Goal: Find specific page/section: Find specific page/section

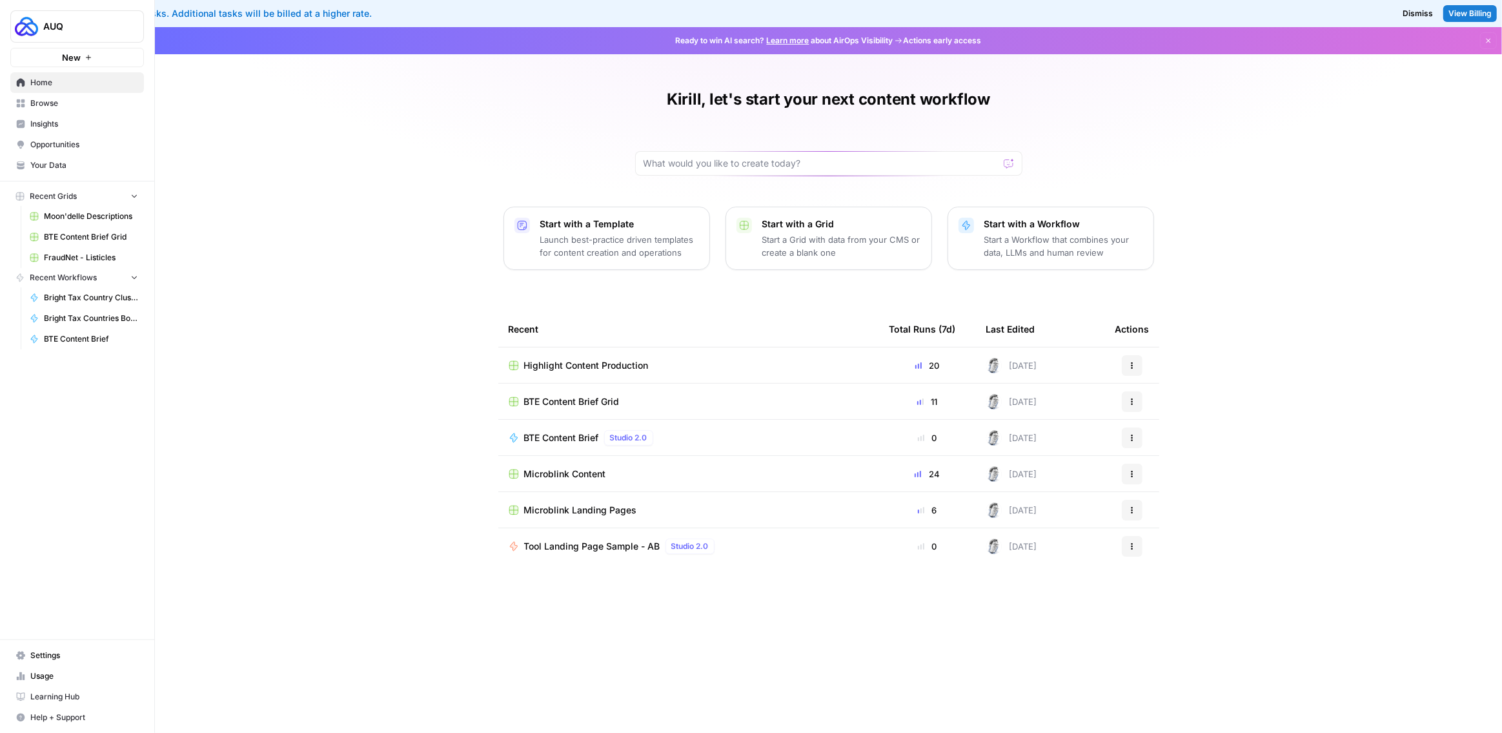
click at [58, 102] on span "Browse" at bounding box center [84, 103] width 108 height 12
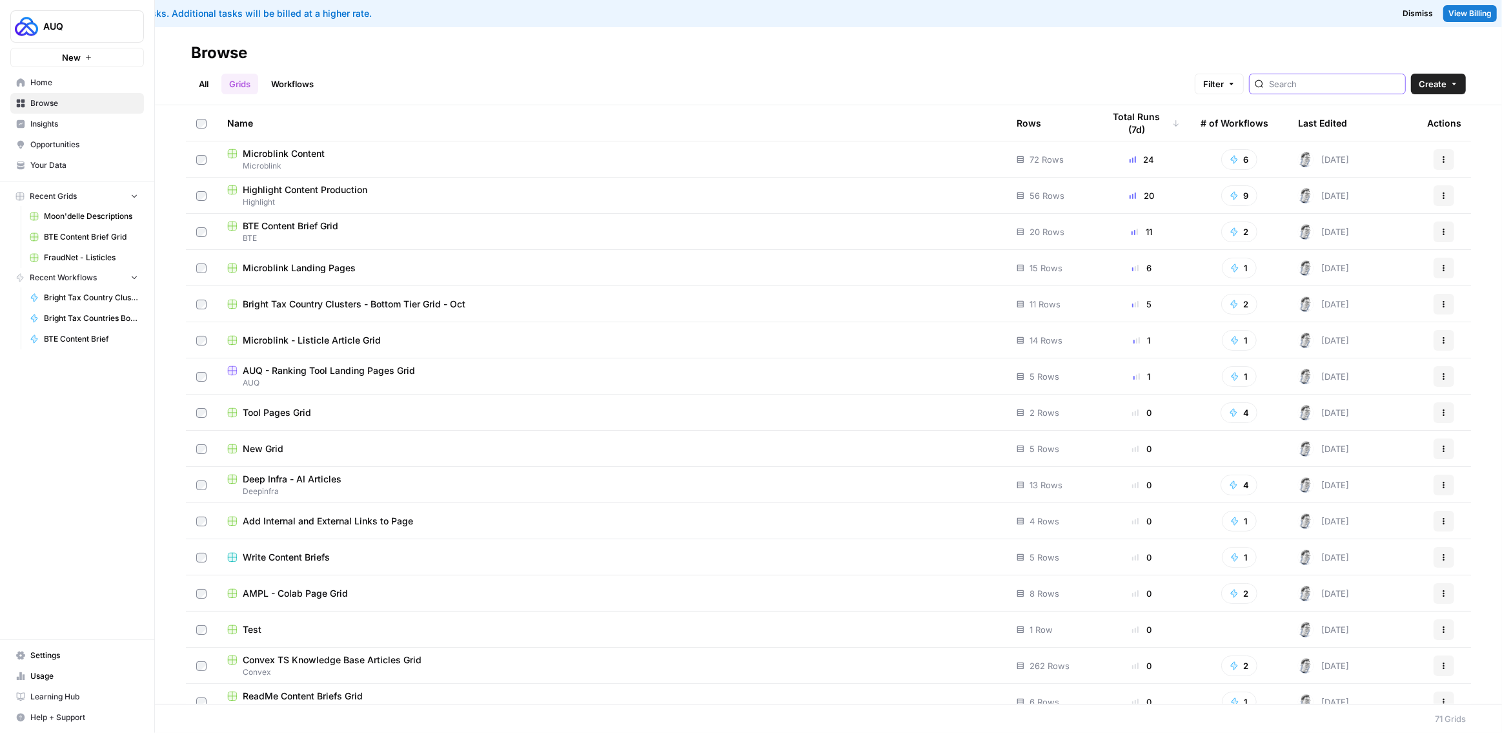
click at [1313, 81] on input "search" at bounding box center [1334, 83] width 131 height 13
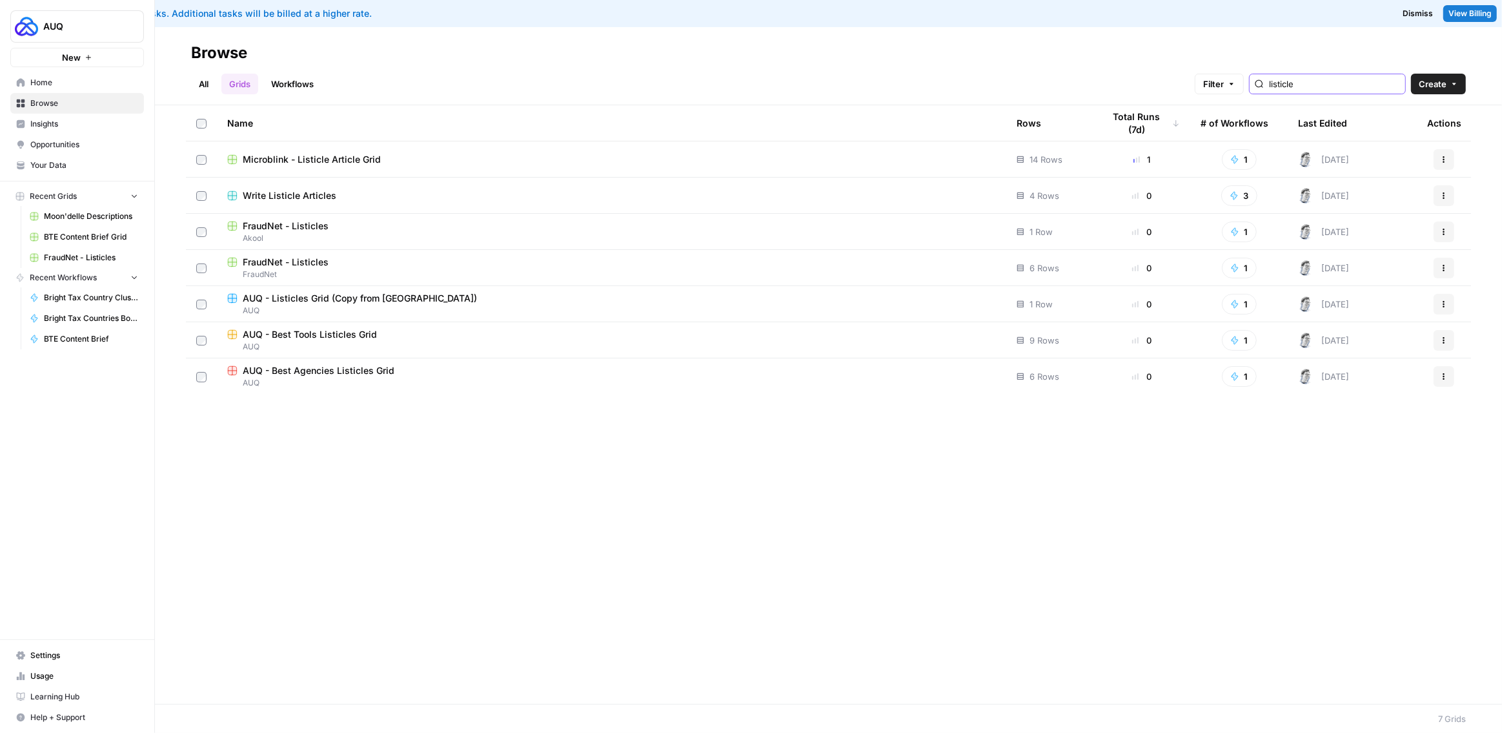
type input "listicle"
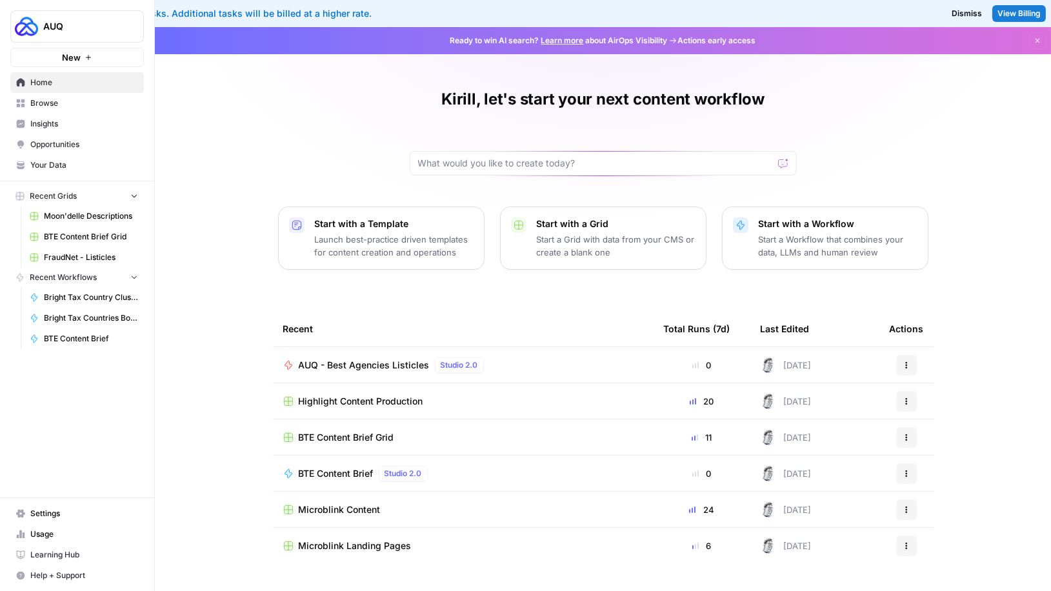
click at [334, 365] on span "AUQ - Best Agencies Listicles" at bounding box center [364, 365] width 131 height 13
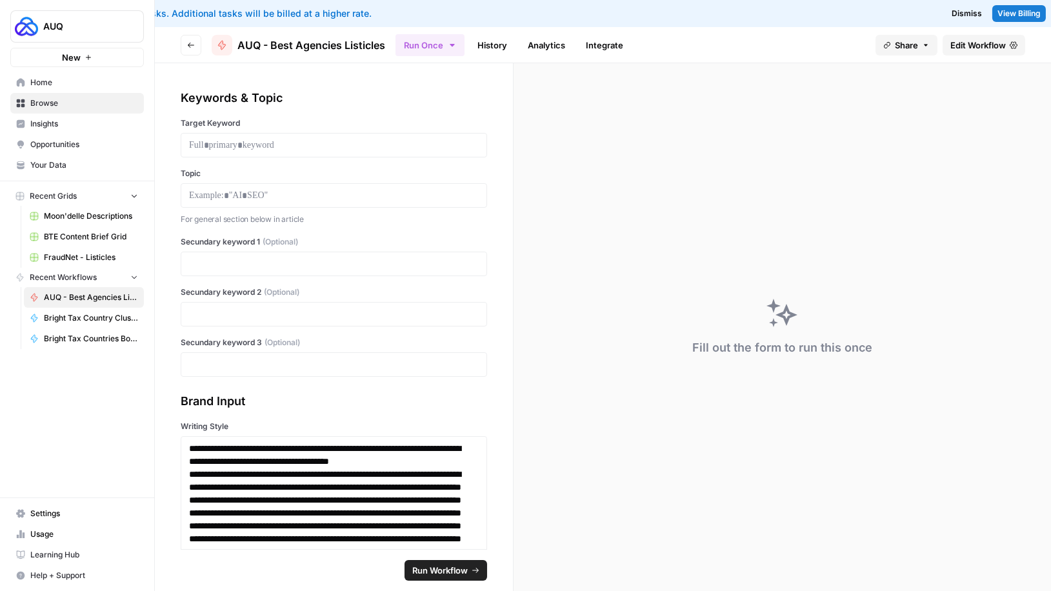
click at [962, 49] on span "Edit Workflow" at bounding box center [979, 45] width 56 height 13
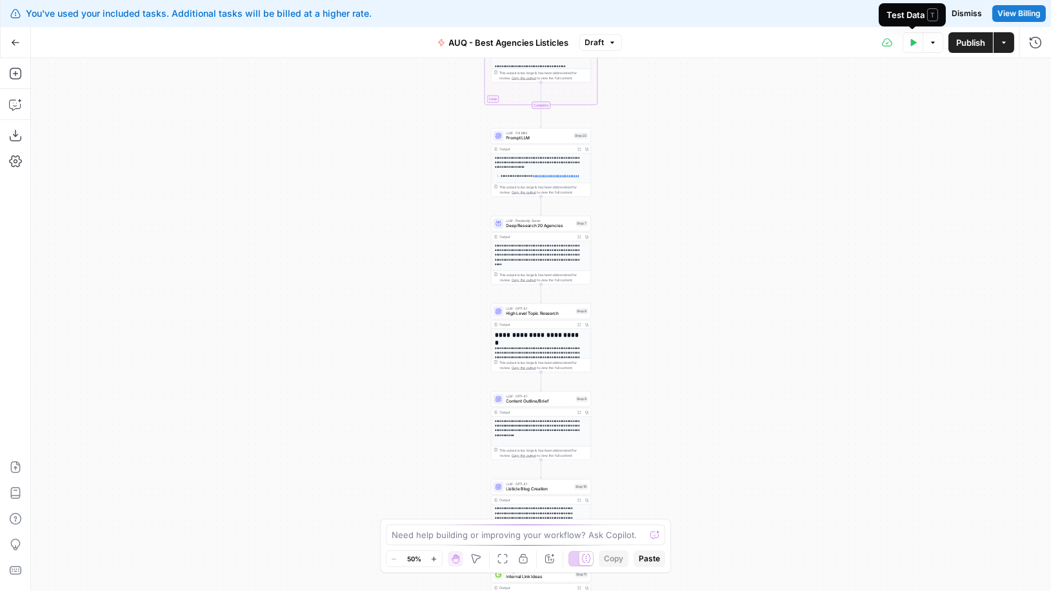
click at [913, 44] on icon "button" at bounding box center [914, 42] width 6 height 7
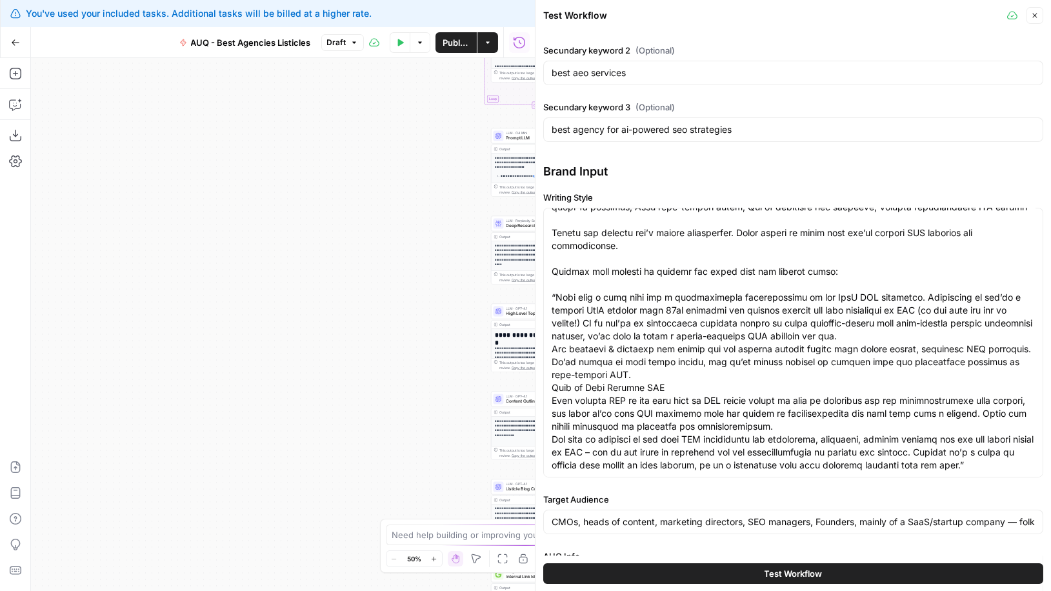
scroll to position [280, 0]
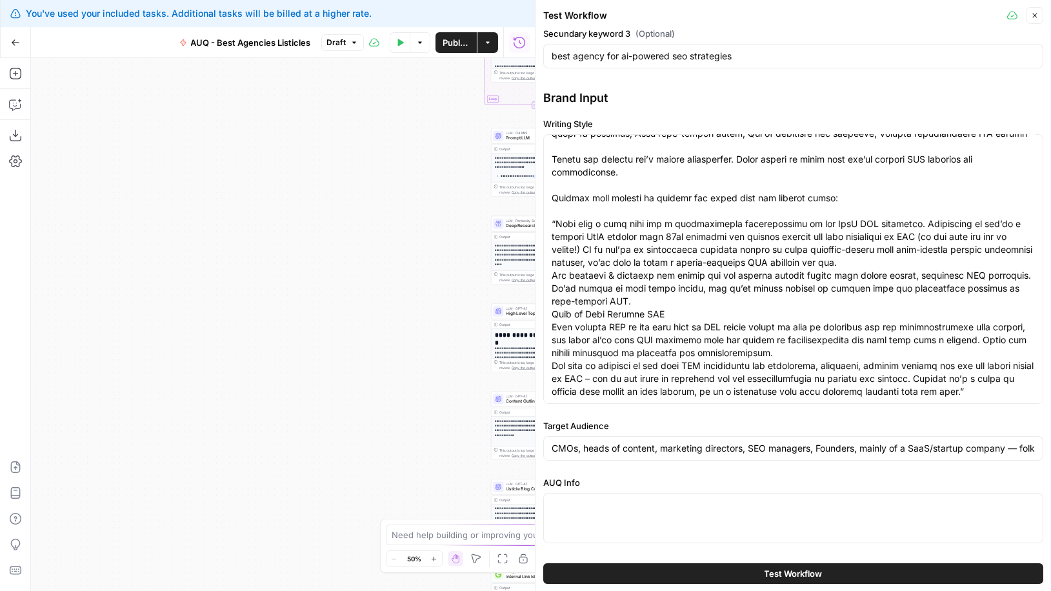
click at [752, 572] on button "Test Workflow" at bounding box center [793, 573] width 500 height 21
click at [21, 40] on button "Go Back" at bounding box center [15, 42] width 23 height 23
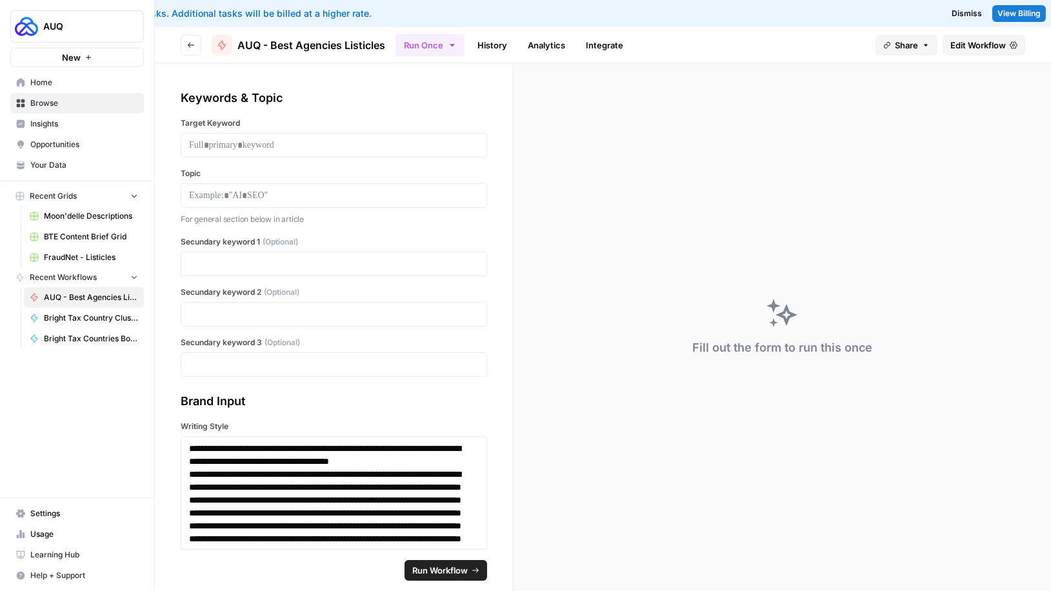
click at [197, 46] on button "Go back" at bounding box center [191, 45] width 21 height 21
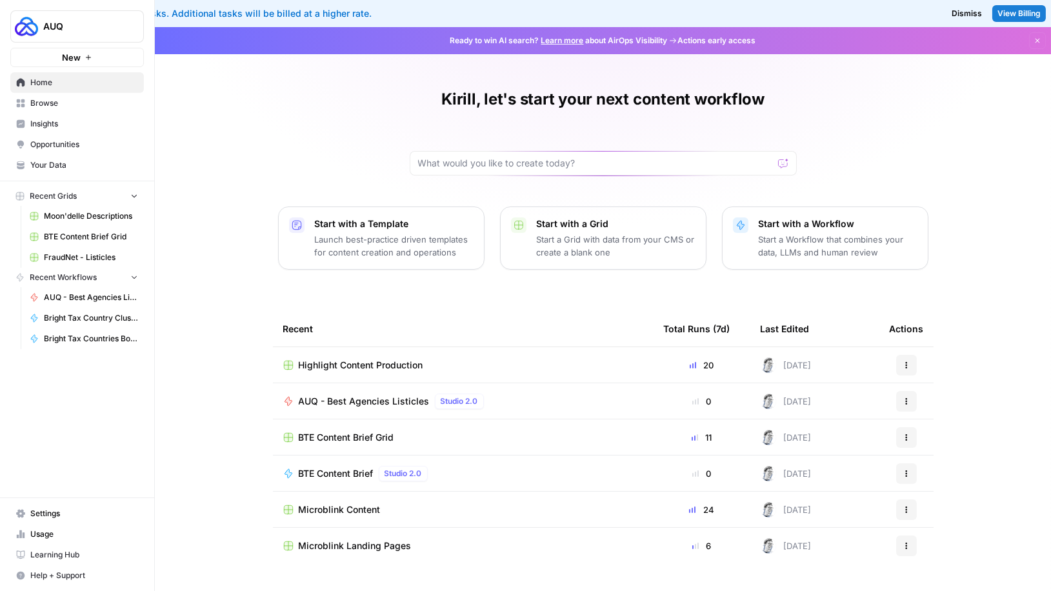
click at [61, 101] on span "Browse" at bounding box center [84, 103] width 108 height 12
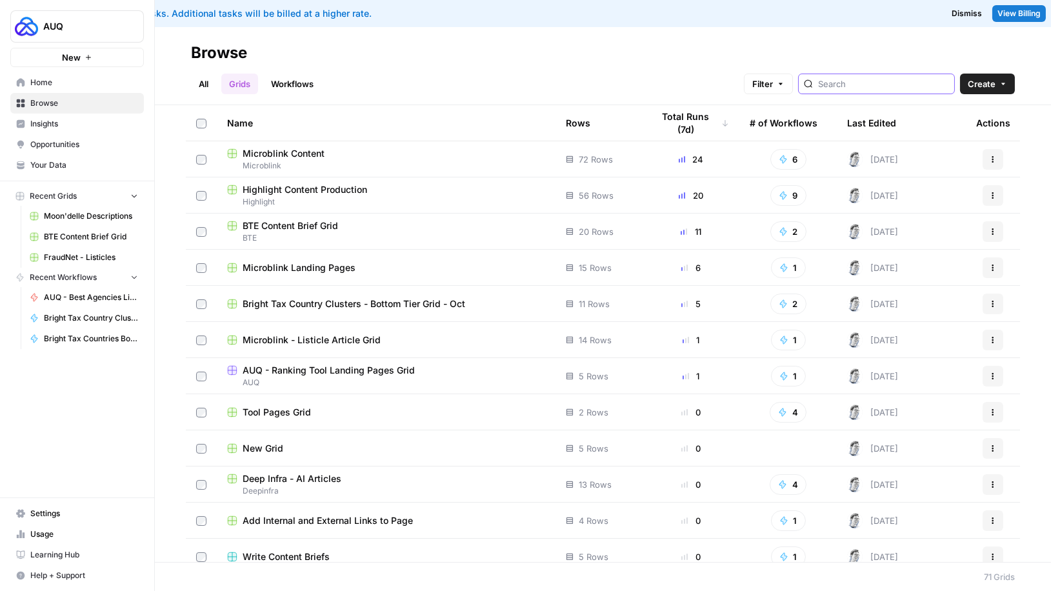
click at [869, 86] on input "search" at bounding box center [883, 83] width 131 height 13
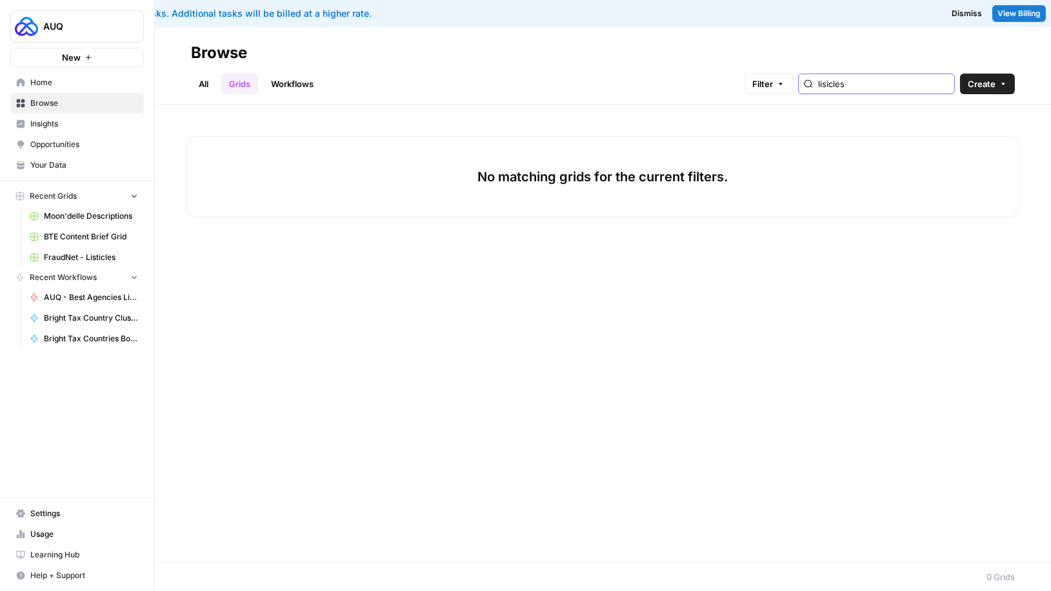
click at [891, 86] on input "lisicles" at bounding box center [883, 83] width 131 height 13
type input "auq"
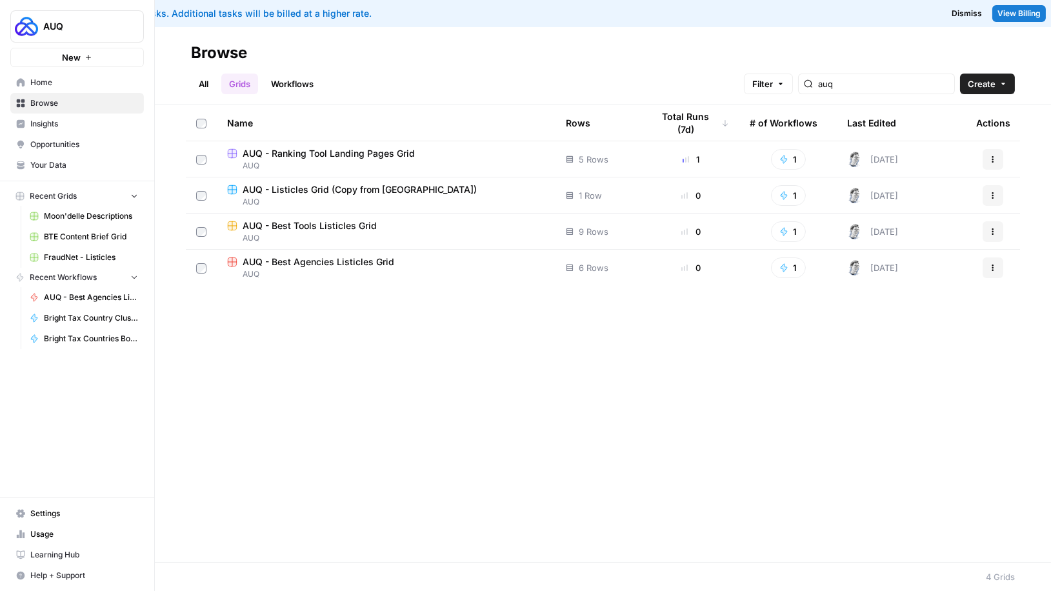
click at [358, 188] on span "AUQ - Listicles Grid (Copy from [GEOGRAPHIC_DATA])" at bounding box center [360, 189] width 234 height 13
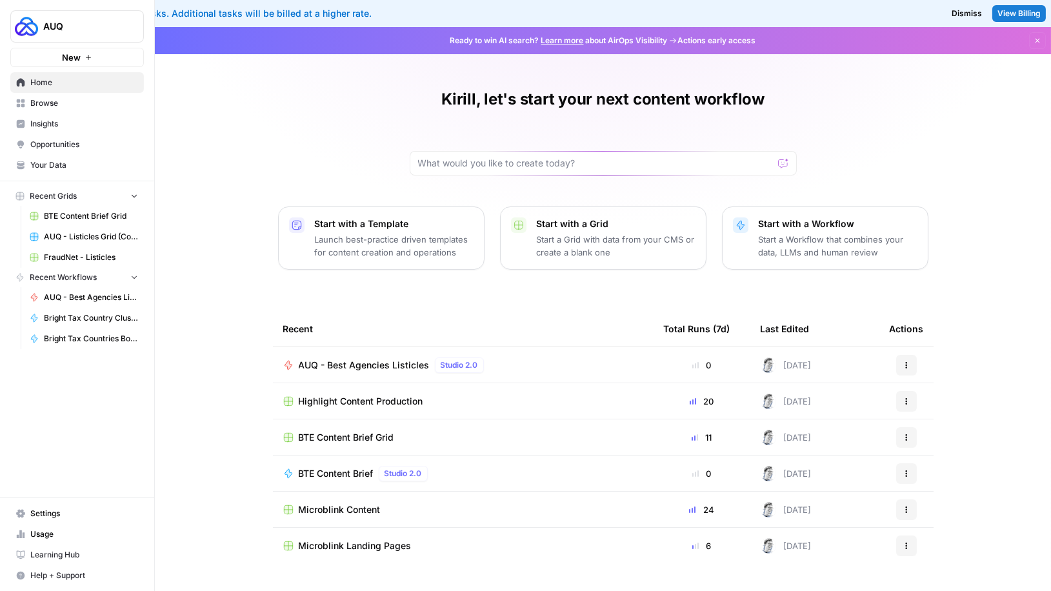
click at [361, 439] on span "BTE Content Brief Grid" at bounding box center [347, 437] width 96 height 13
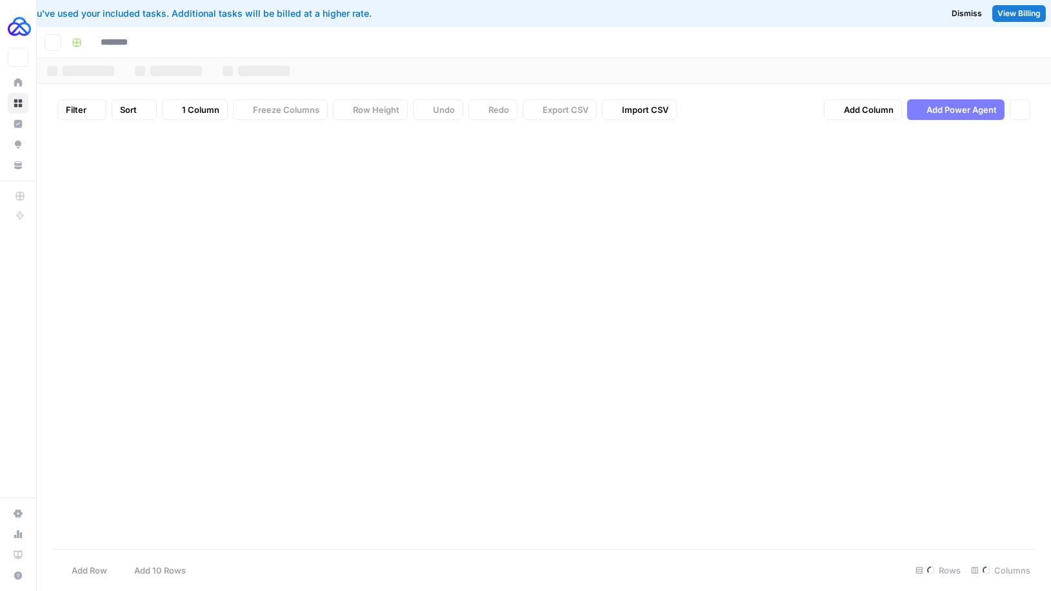
type input "**********"
